Goal: Information Seeking & Learning: Find specific fact

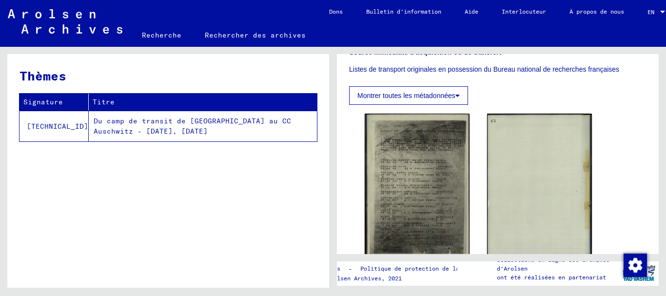
scroll to position [263, 0]
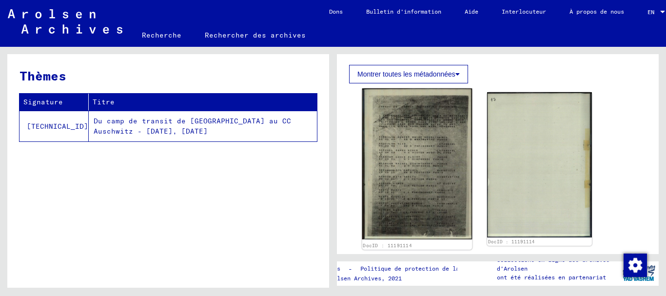
click at [422, 178] on img at bounding box center [417, 163] width 110 height 151
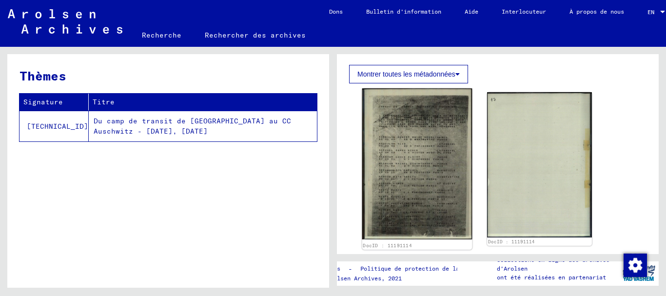
click at [422, 178] on img at bounding box center [417, 163] width 110 height 151
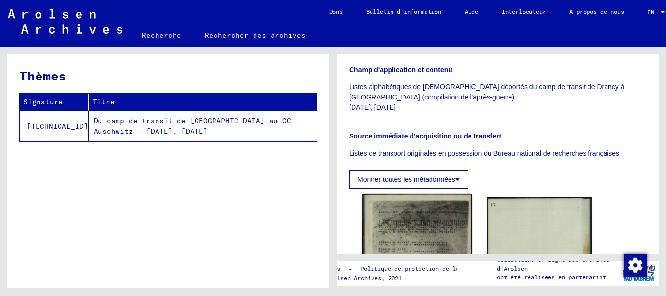
click at [422, 178] on button "Montrer toutes les métadonnées" at bounding box center [408, 179] width 119 height 19
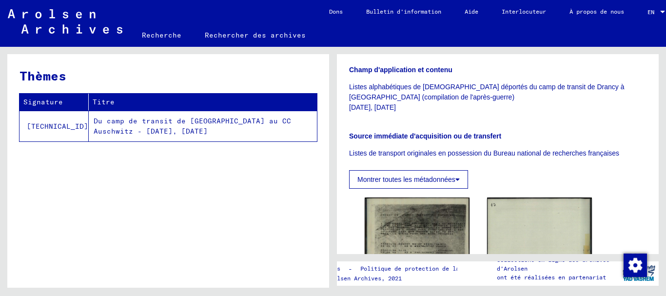
click at [458, 176] on button "Montrer toutes les métadonnées" at bounding box center [408, 179] width 119 height 19
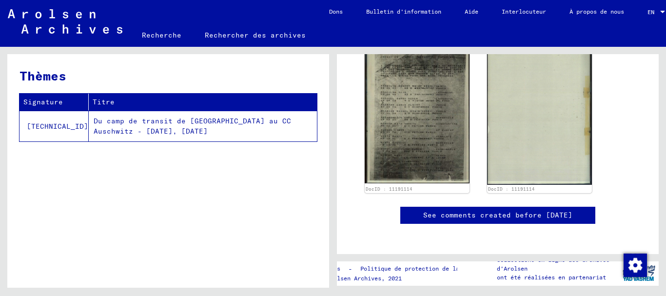
click at [458, 176] on img at bounding box center [417, 111] width 105 height 144
click at [474, 216] on link "Voir commentaires créés avant janvier 2022" at bounding box center [498, 215] width 184 height 10
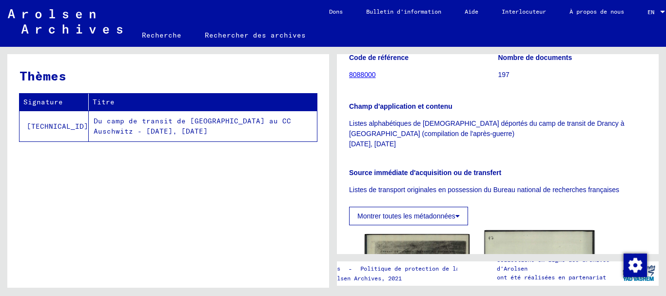
scroll to position [105, 0]
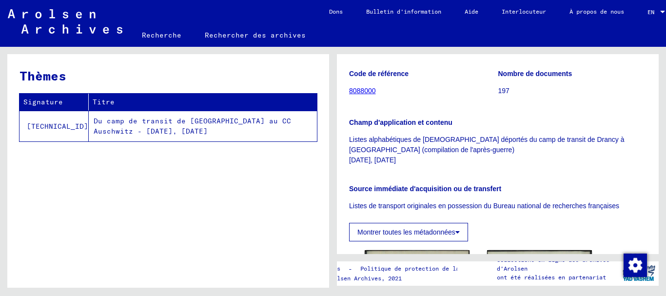
click at [363, 87] on link "8088000" at bounding box center [362, 91] width 27 height 8
